Goal: Information Seeking & Learning: Understand process/instructions

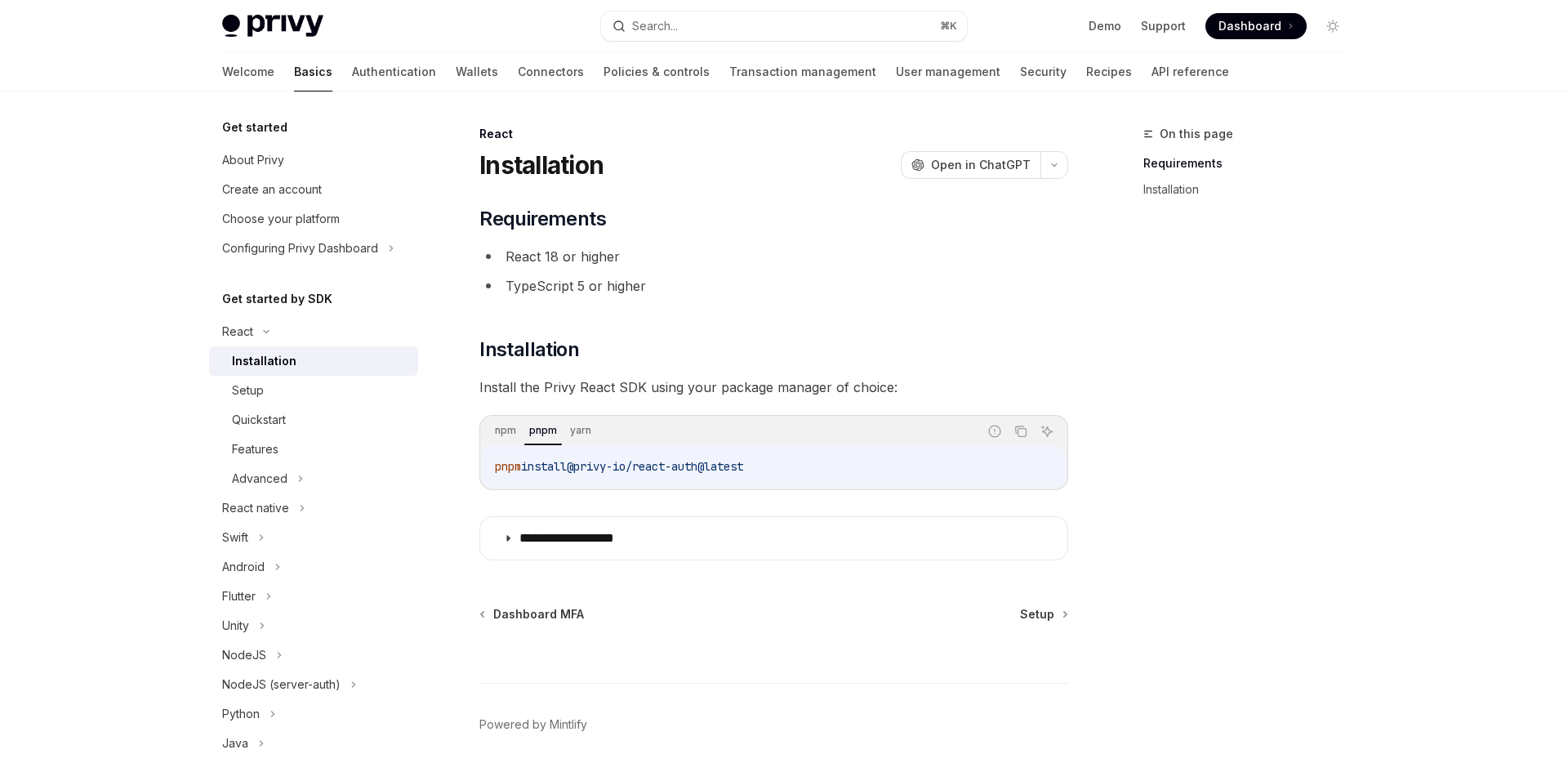
scroll to position [61, 0]
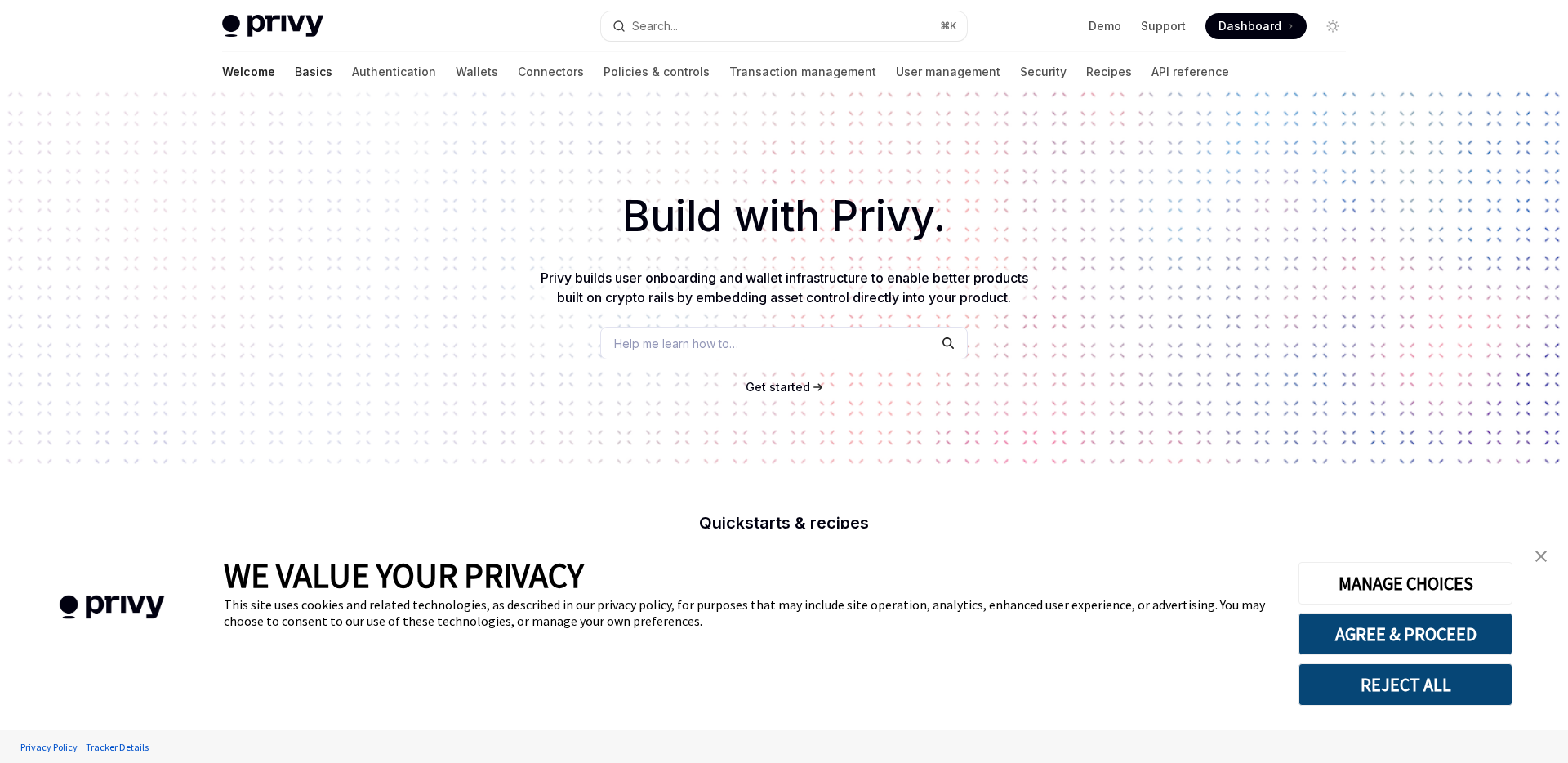
click at [295, 65] on link "Basics" at bounding box center [314, 72] width 38 height 39
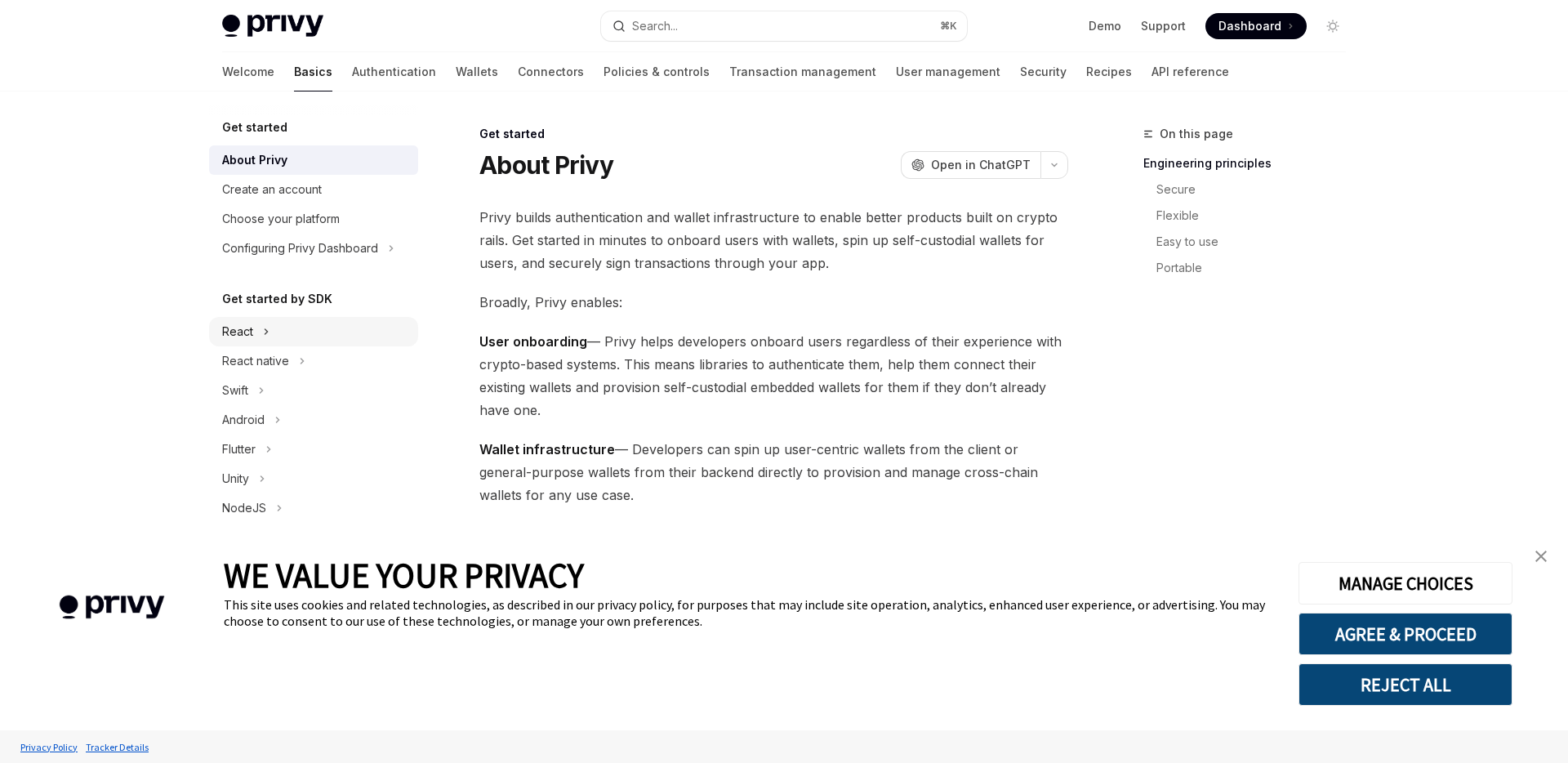
click at [293, 334] on div "React" at bounding box center [314, 332] width 209 height 29
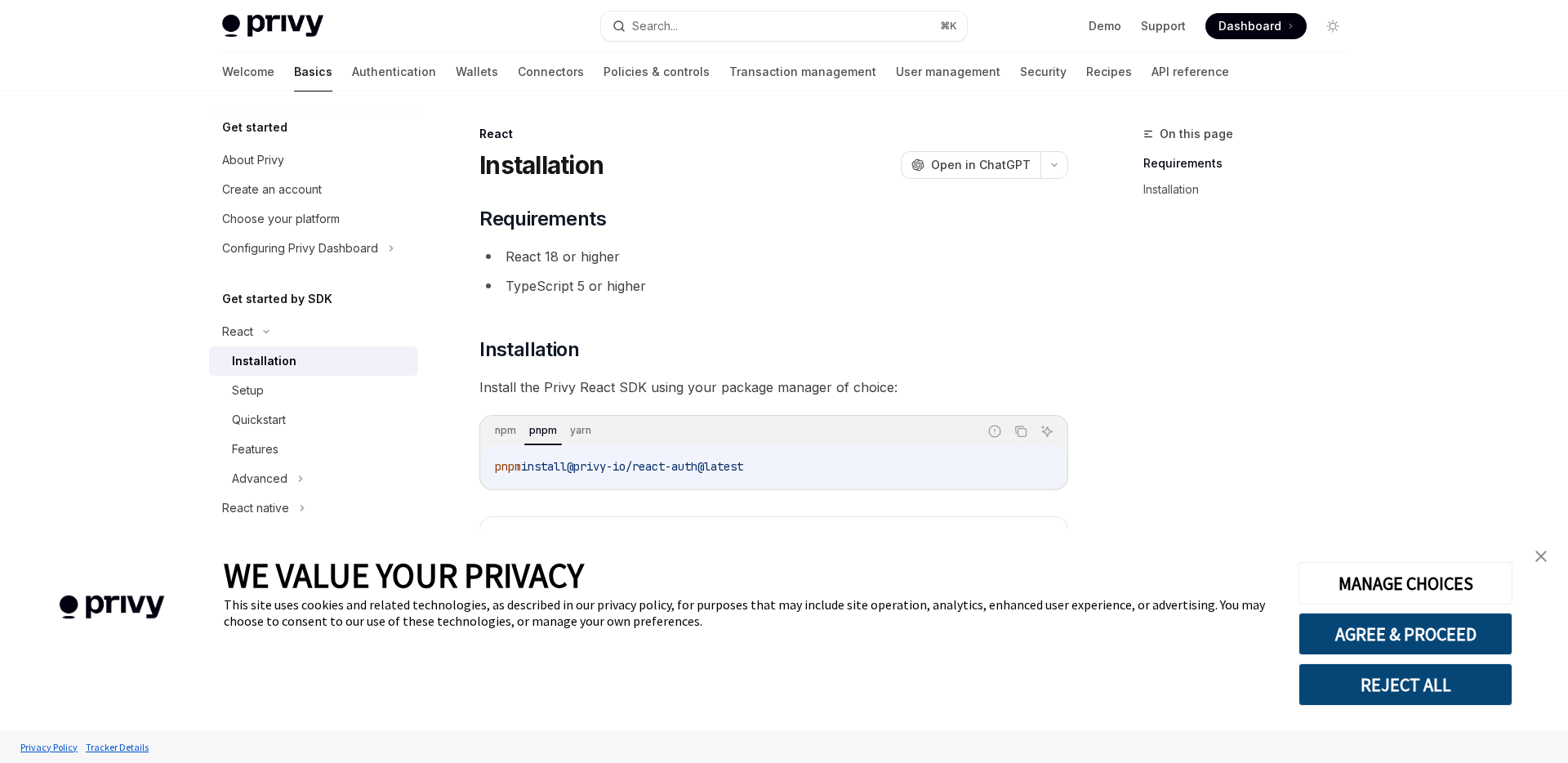
scroll to position [61, 0]
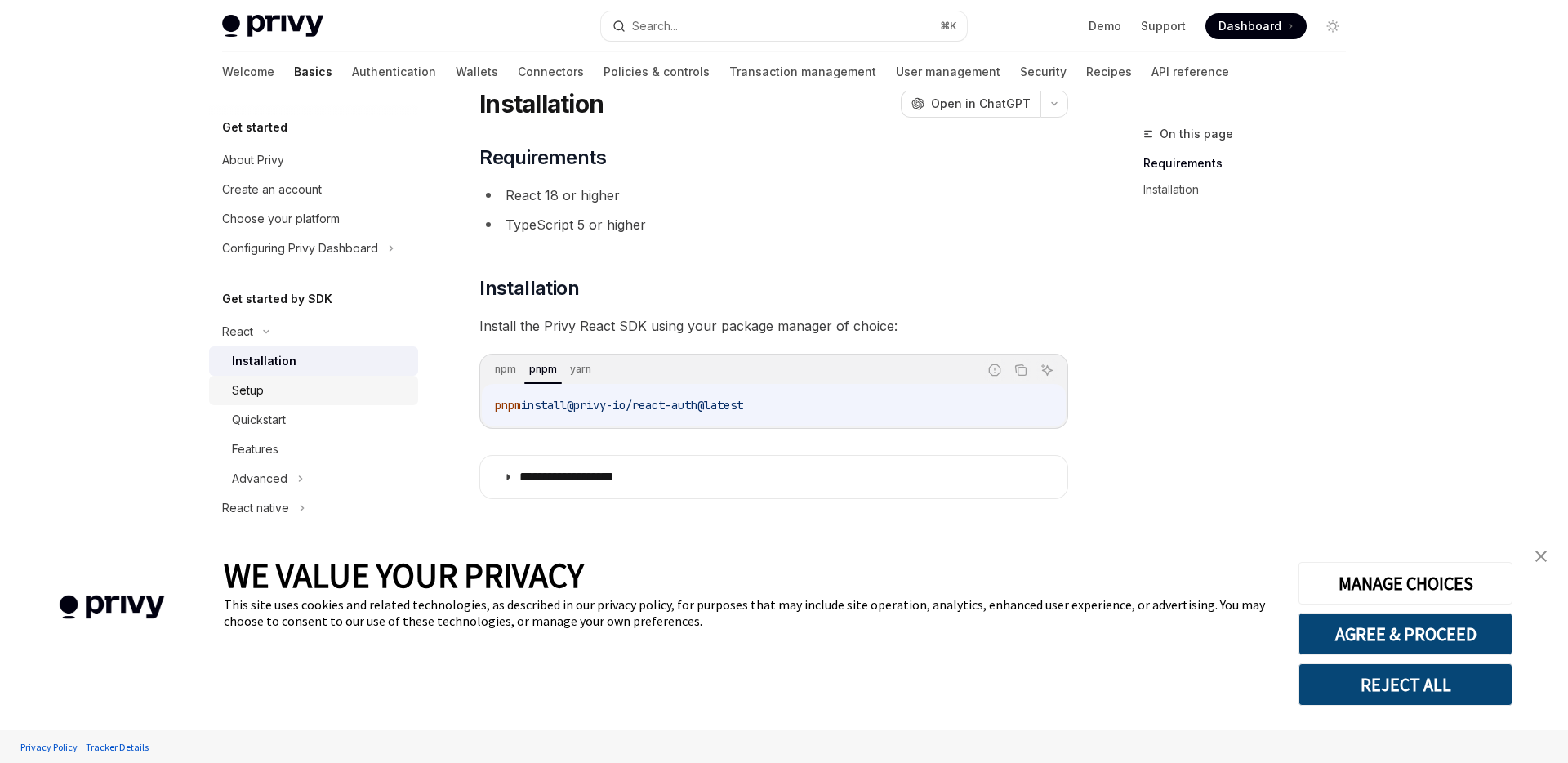
click at [319, 392] on div "Setup" at bounding box center [320, 390] width 176 height 19
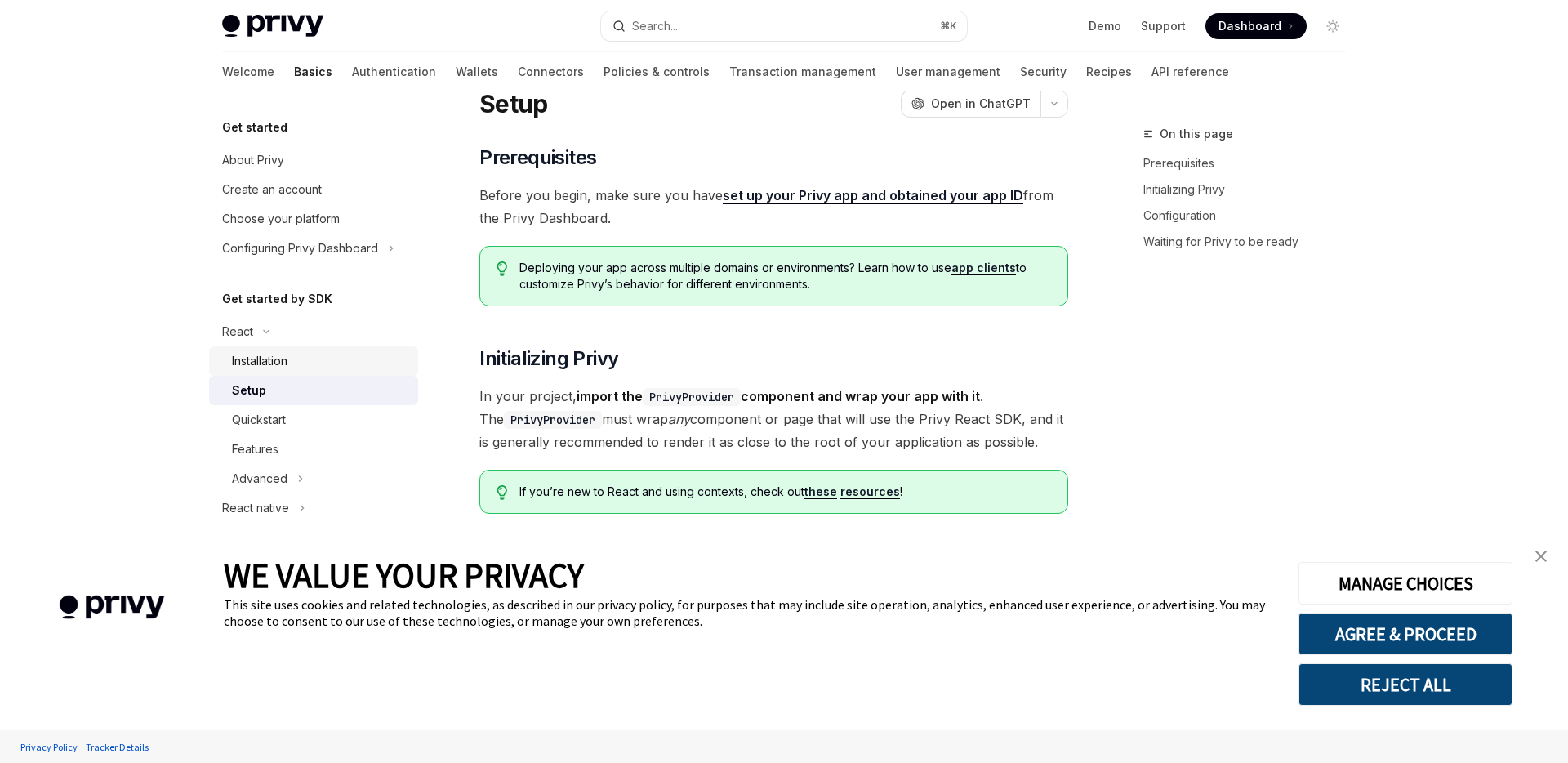
type textarea "*"
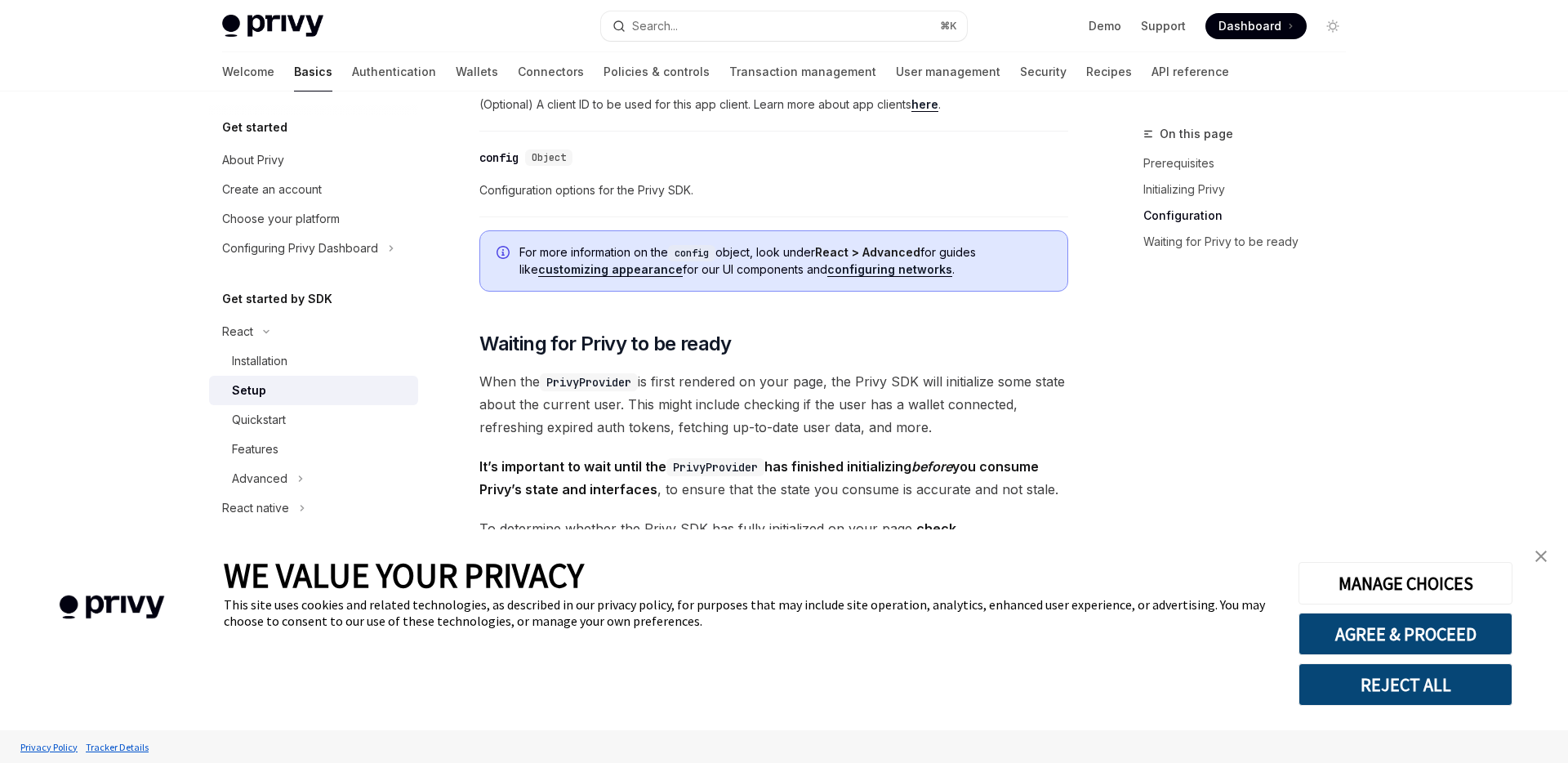
scroll to position [1332, 0]
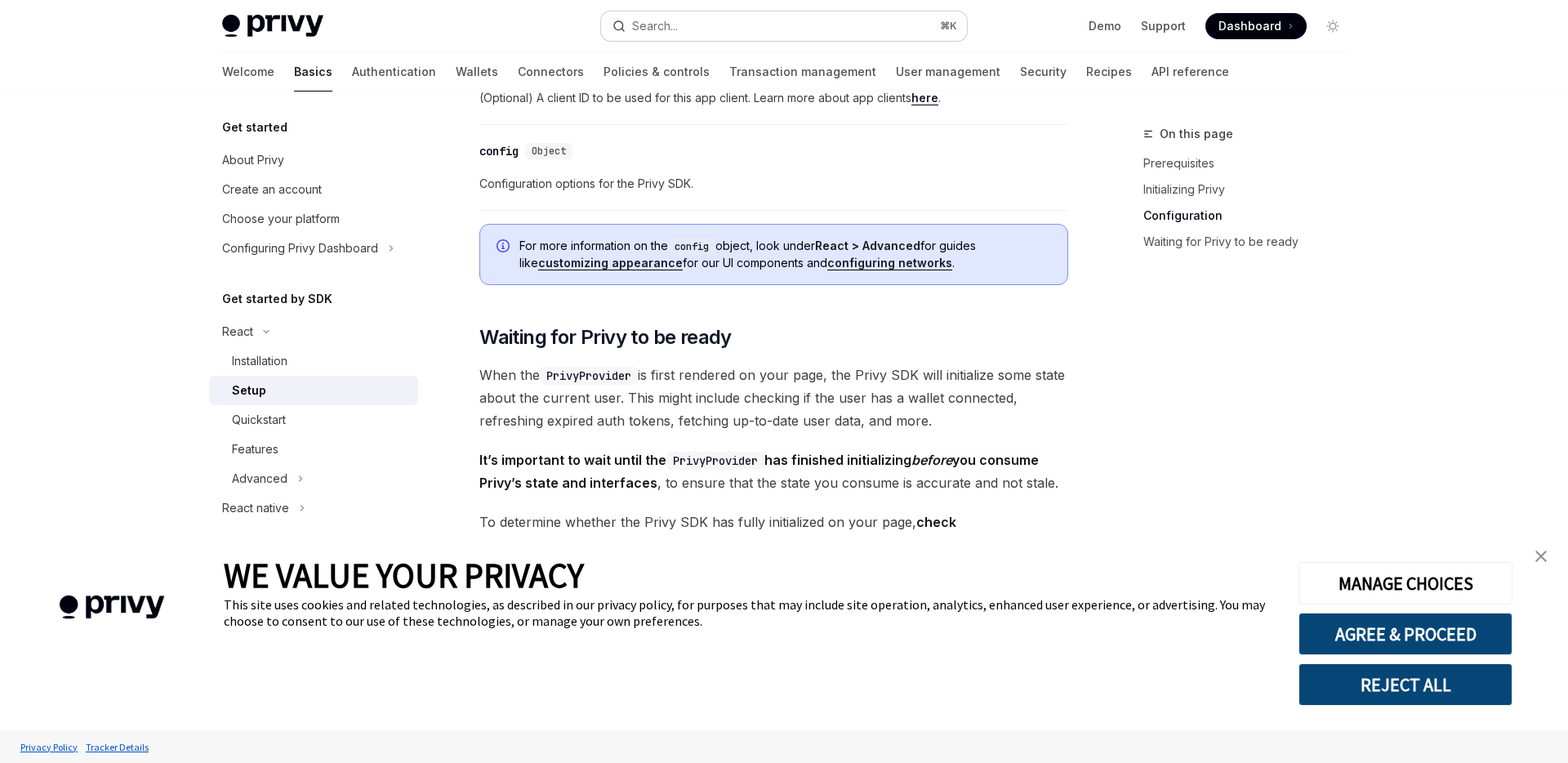
click at [799, 28] on button "Search... ⌘ K" at bounding box center [783, 26] width 366 height 29
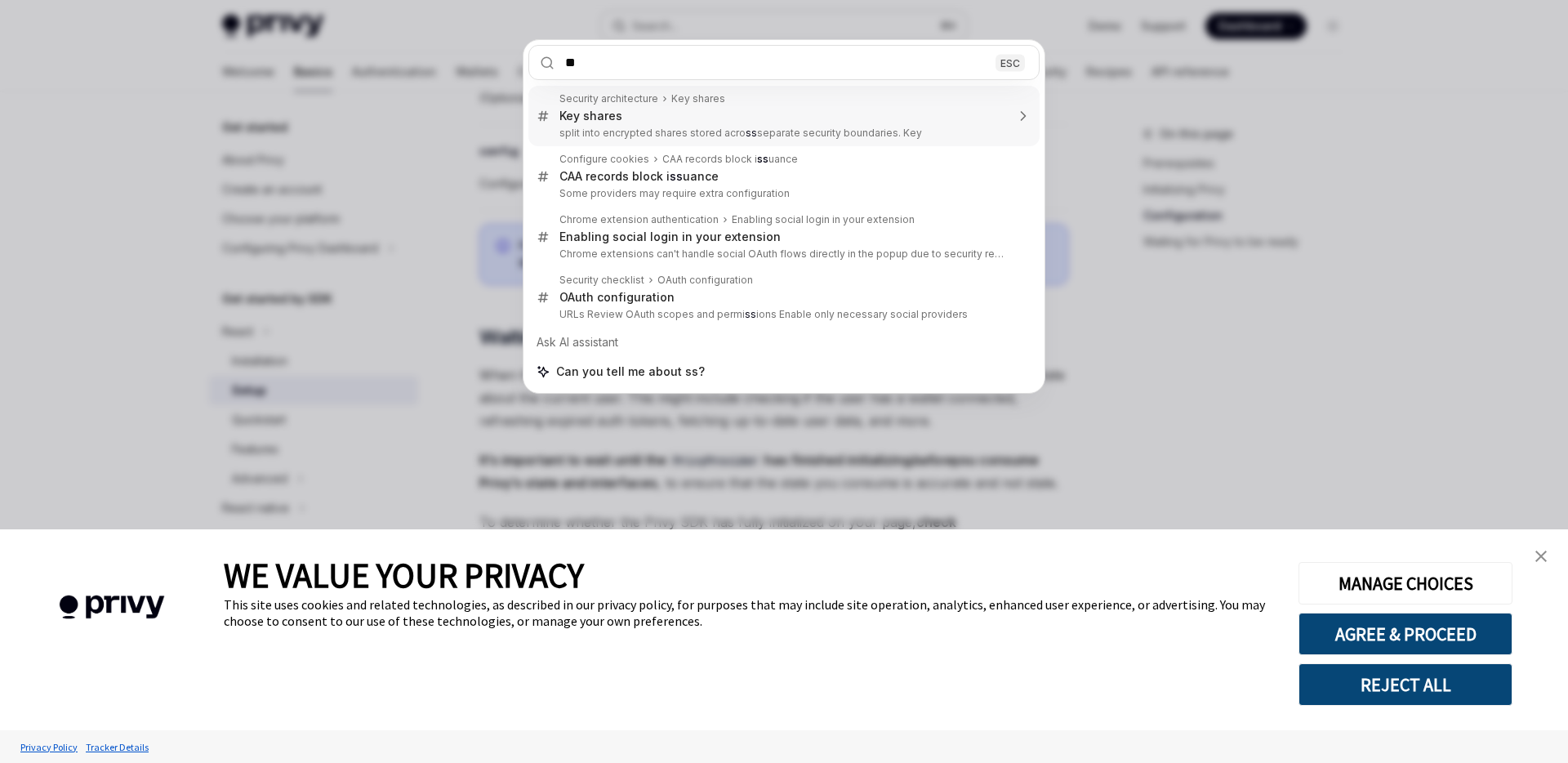
type input "***"
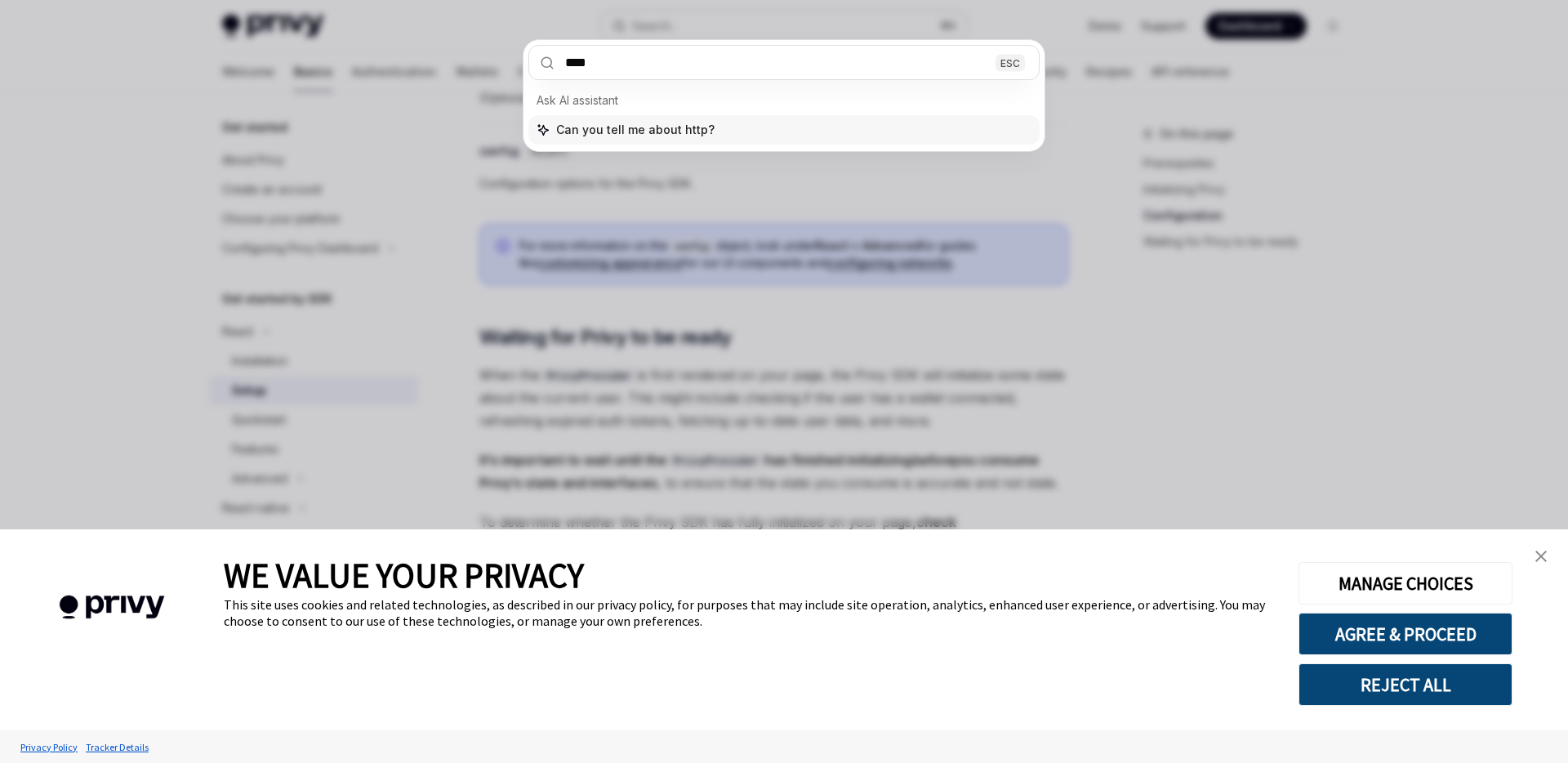
type input "*****"
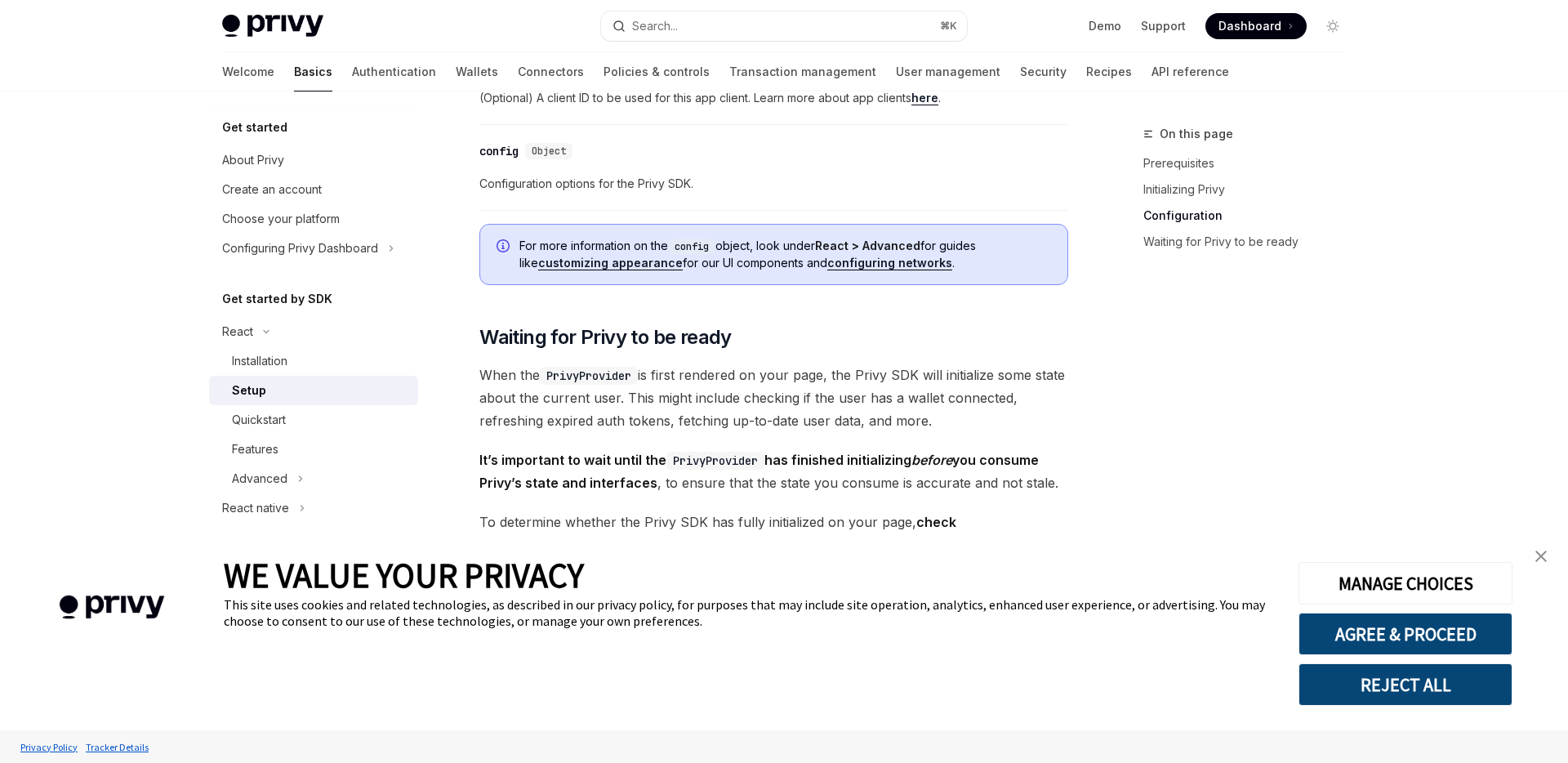
type textarea "*"
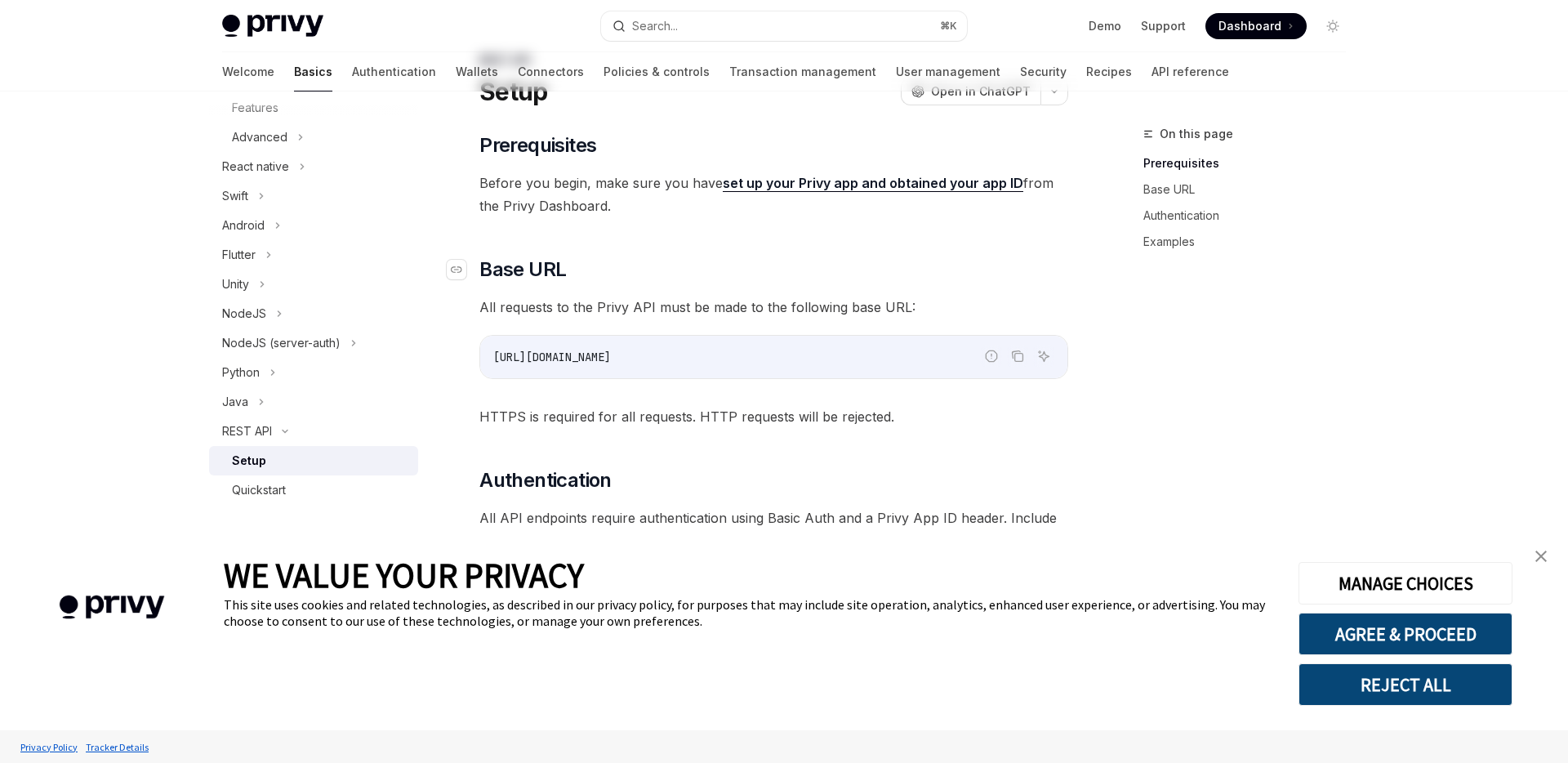
scroll to position [79, 0]
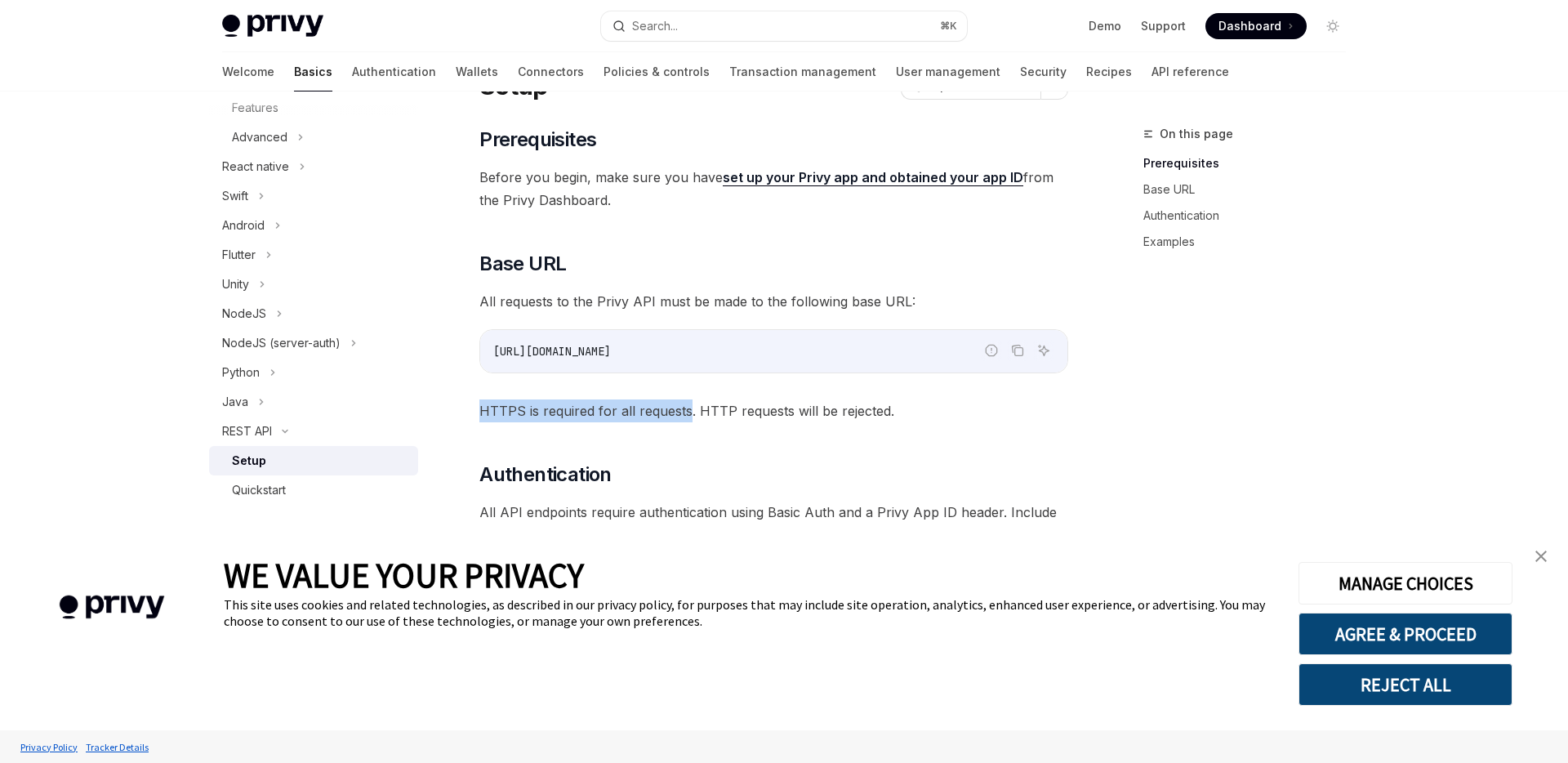
drag, startPoint x: 687, startPoint y: 408, endPoint x: 480, endPoint y: 408, distance: 207.0
click at [480, 408] on span "HTTPS is required for all requests. HTTP requests will be rejected." at bounding box center [774, 411] width 589 height 23
copy span "HTTPS is required for all requests"
